Goal: Information Seeking & Learning: Learn about a topic

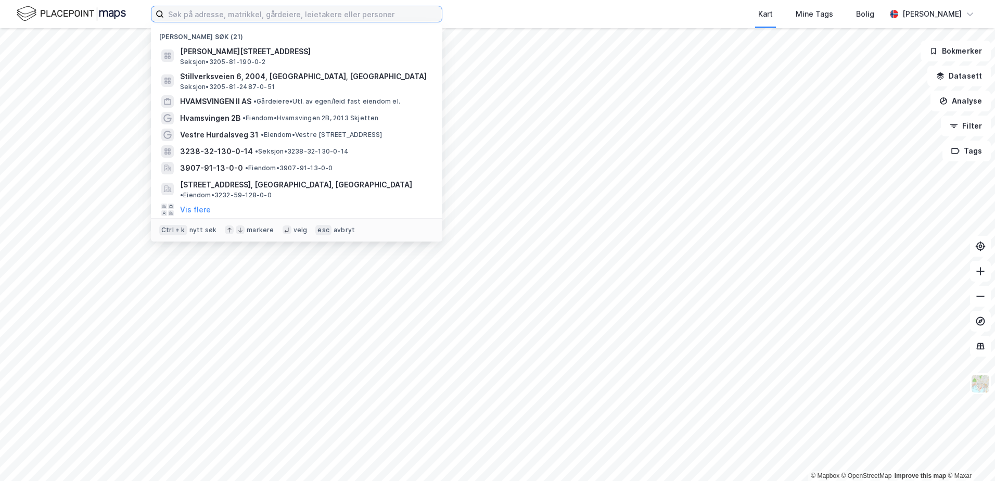
click at [186, 16] on input at bounding box center [303, 14] width 278 height 16
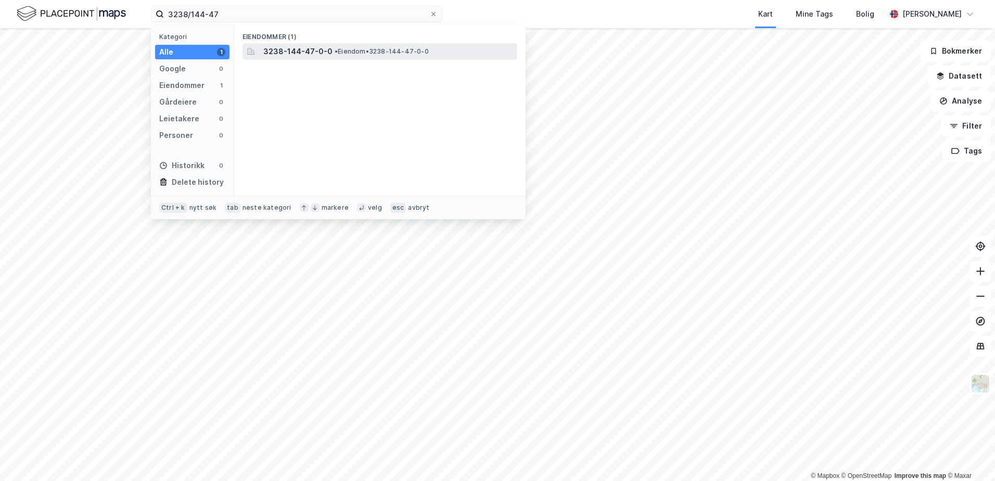
click at [295, 46] on span "3238-144-47-0-0" at bounding box center [297, 51] width 69 height 12
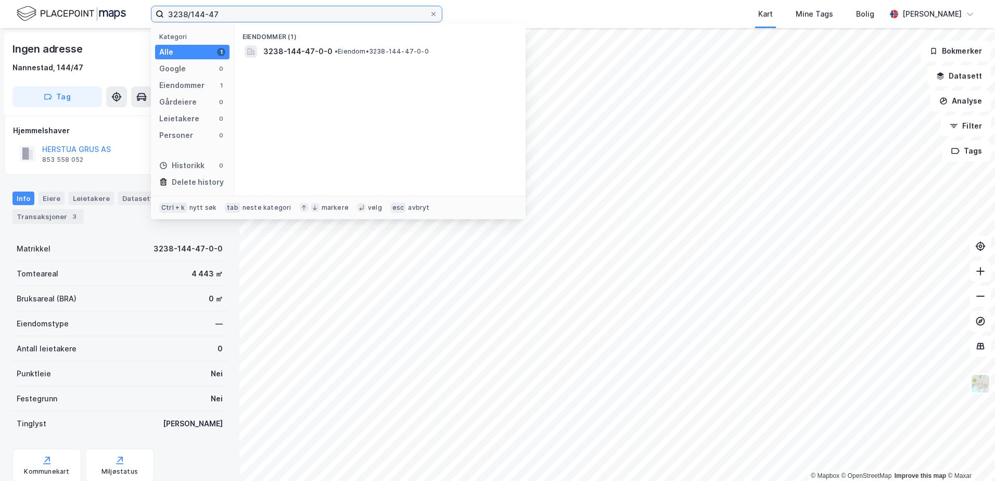
click at [235, 14] on input "3238/144-47" at bounding box center [296, 14] width 265 height 16
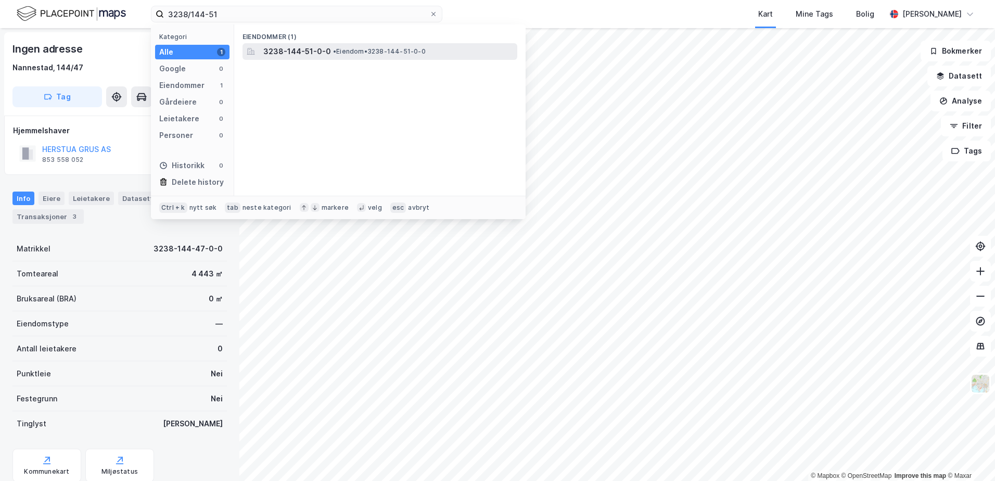
click at [276, 56] on span "3238-144-51-0-0" at bounding box center [297, 51] width 68 height 12
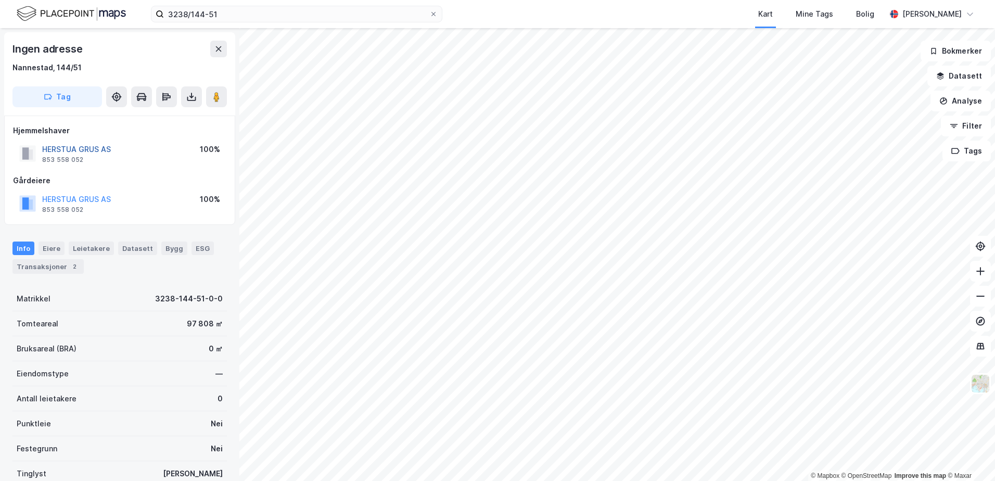
click at [0, 0] on button "HERSTUA GRUS AS" at bounding box center [0, 0] width 0 height 0
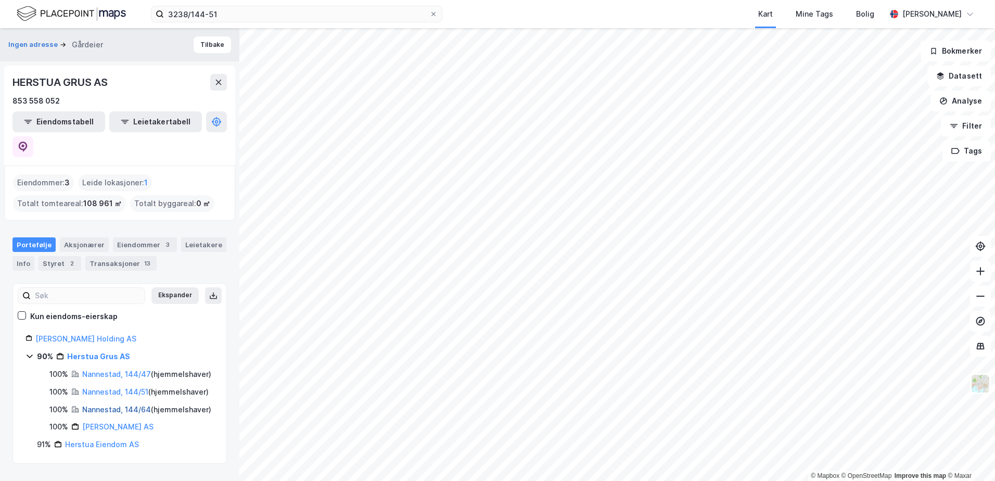
click at [142, 410] on link "Nannestad, 144/64" at bounding box center [116, 409] width 69 height 9
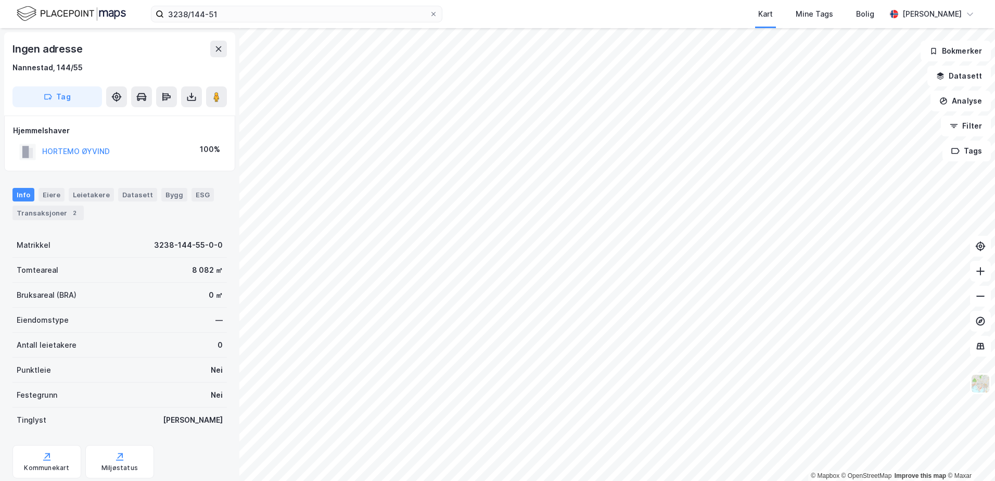
scroll to position [1, 0]
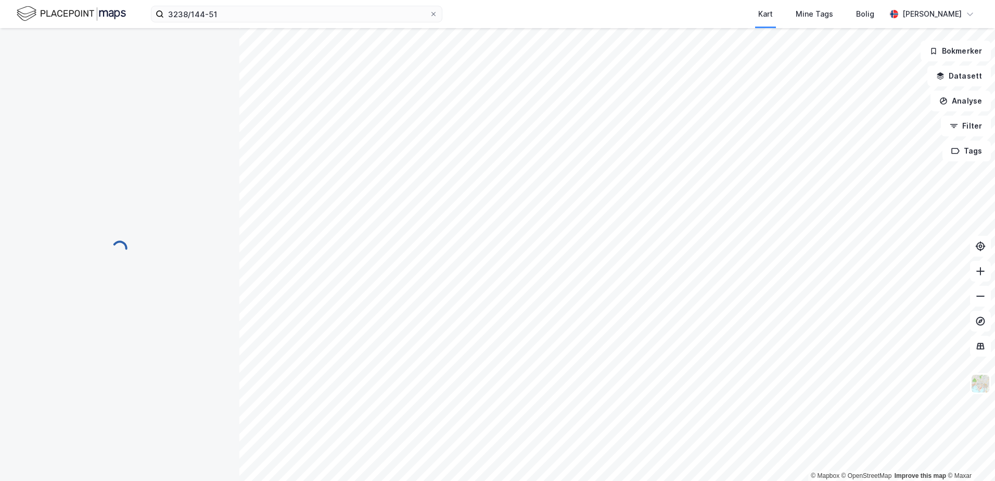
scroll to position [1, 0]
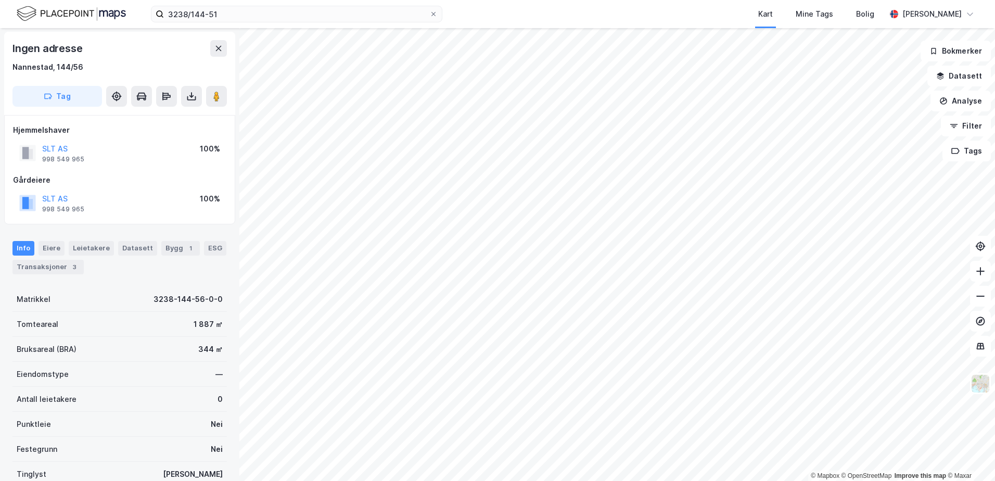
scroll to position [1, 0]
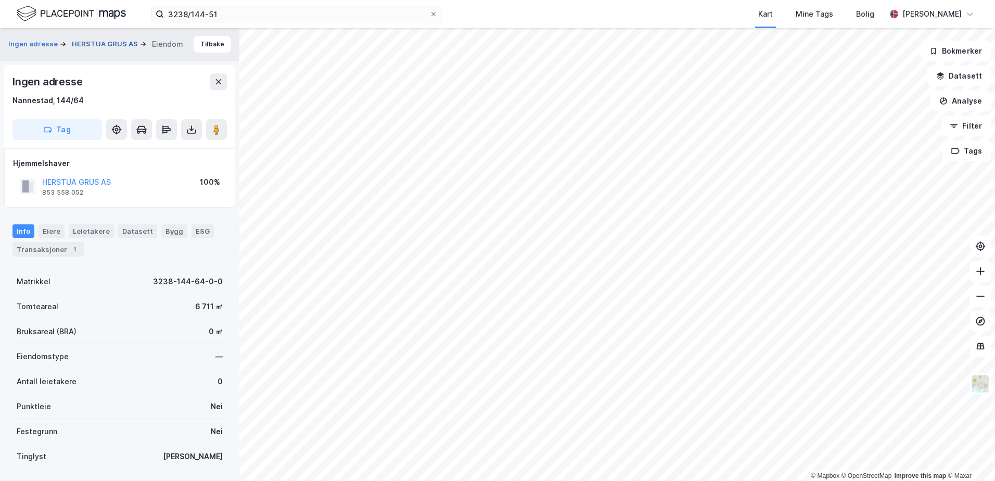
click at [105, 43] on button "HERSTUA GRUS AS" at bounding box center [106, 44] width 68 height 10
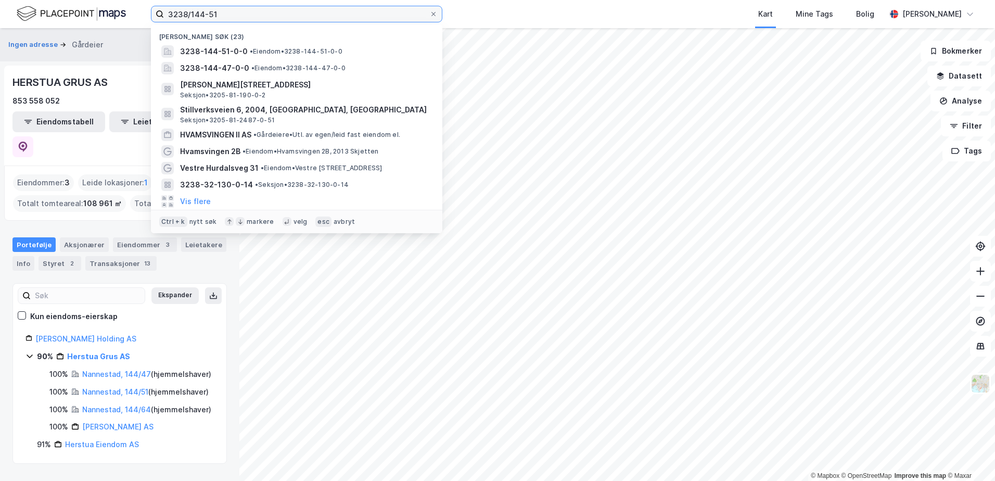
drag, startPoint x: 234, startPoint y: 16, endPoint x: 34, endPoint y: 15, distance: 199.8
click at [34, 15] on div "3238/144-51 Nylige søk [PHONE_NUMBER] • Eiendom • 3238-144-51-0-0 3238-144-47-0…" at bounding box center [497, 14] width 995 height 28
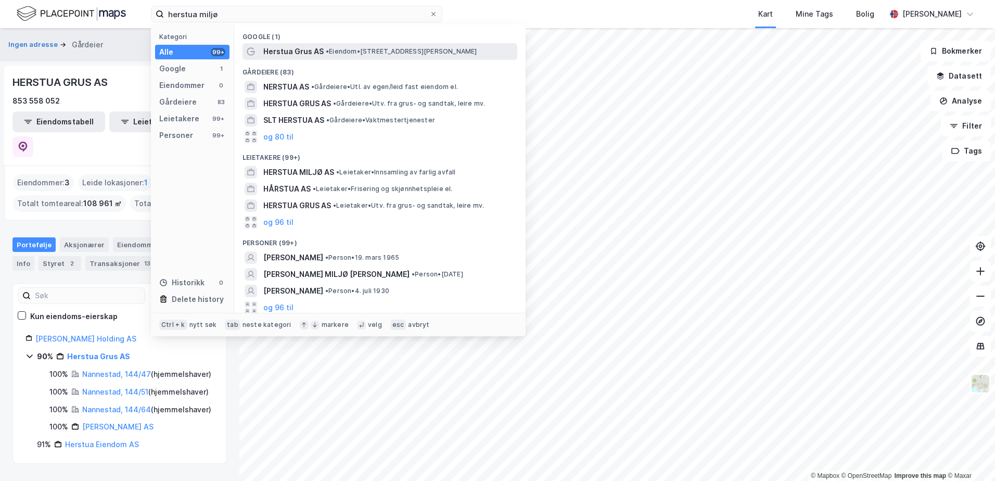
click at [287, 50] on span "Herstua Grus AS" at bounding box center [293, 51] width 60 height 12
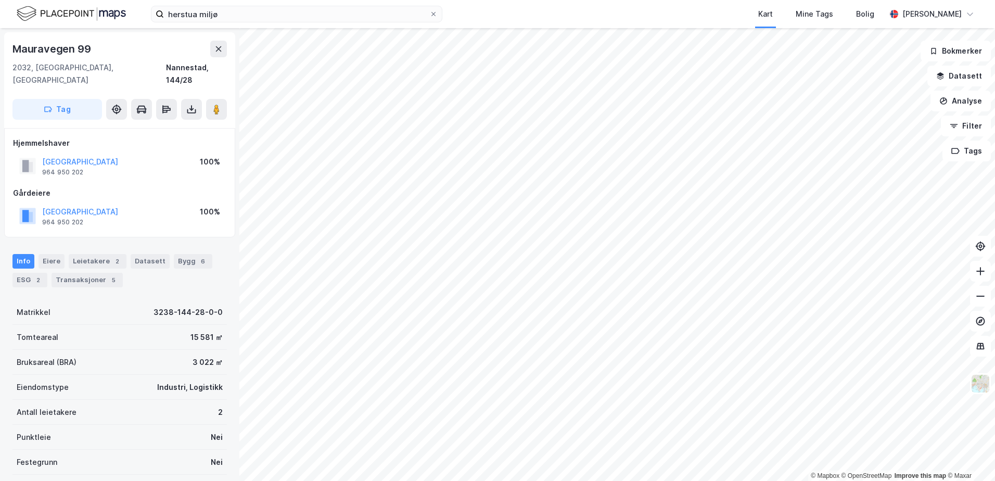
scroll to position [1, 0]
click at [227, 17] on input "herstua miljø" at bounding box center [296, 14] width 265 height 16
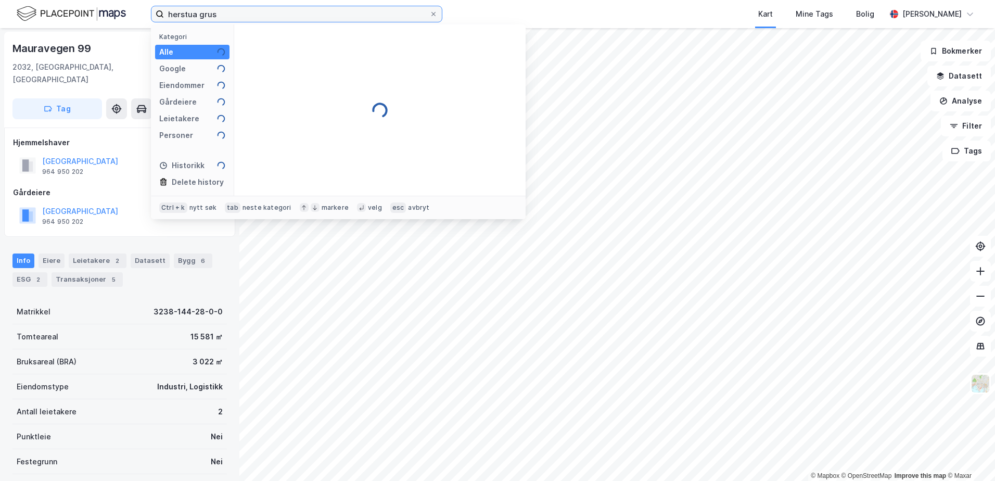
type input "herstua grus"
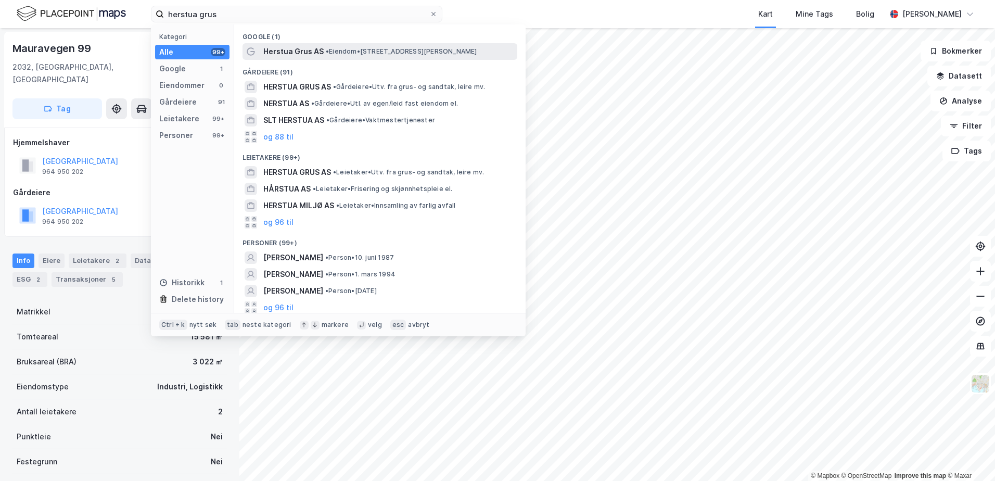
click at [302, 54] on span "Herstua Grus AS" at bounding box center [293, 51] width 60 height 12
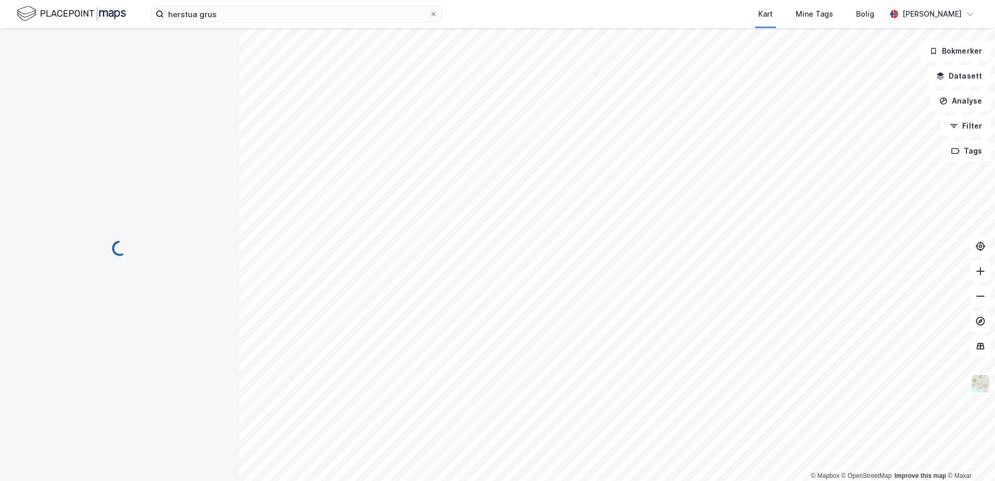
scroll to position [1, 0]
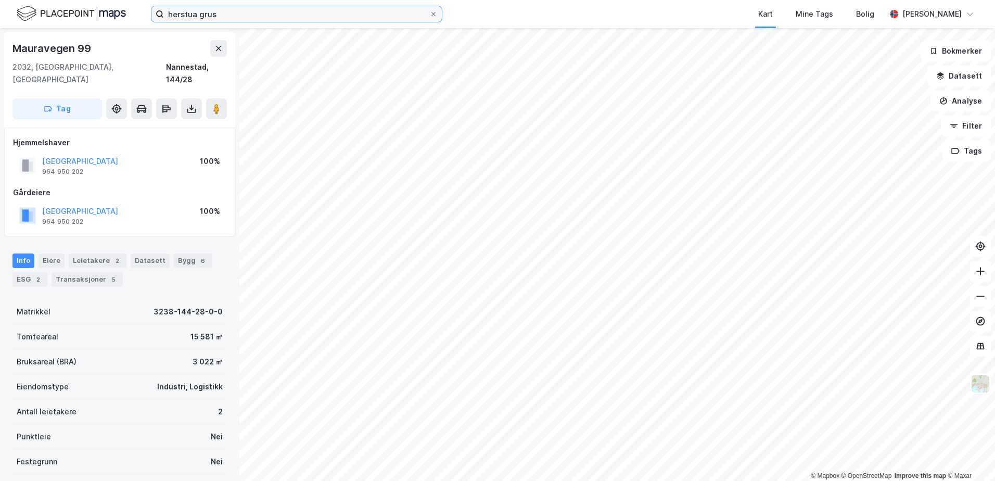
click at [225, 16] on input "herstua grus" at bounding box center [296, 14] width 265 height 16
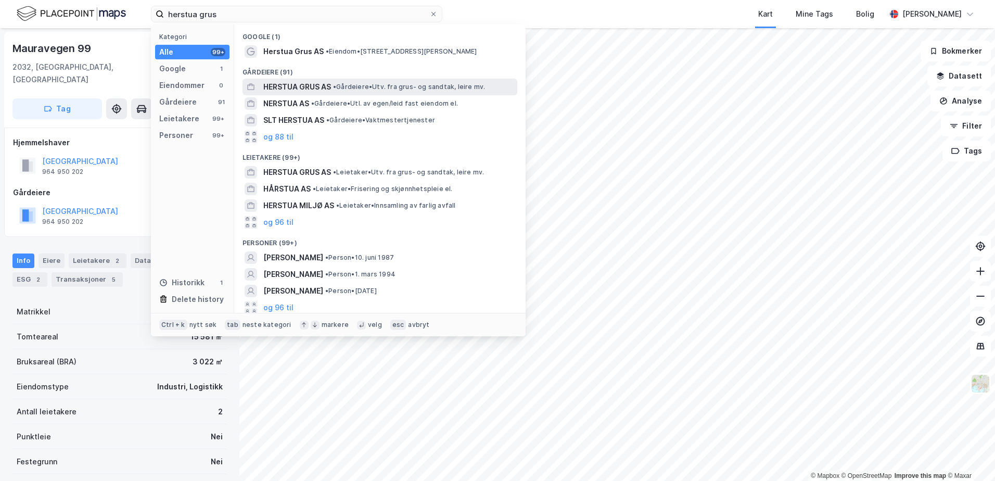
click at [299, 85] on span "HERSTUA GRUS AS" at bounding box center [297, 87] width 68 height 12
